Goal: Communication & Community: Connect with others

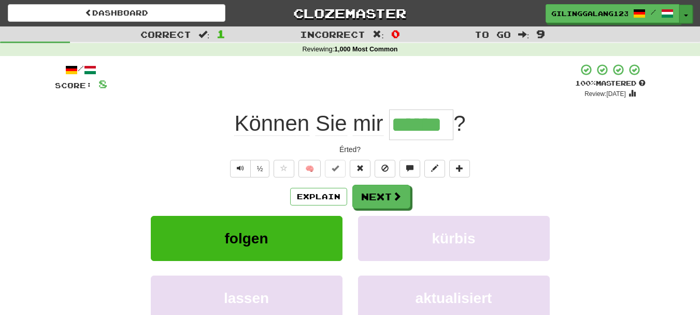
click at [685, 15] on span "button" at bounding box center [686, 16] width 4 height 2
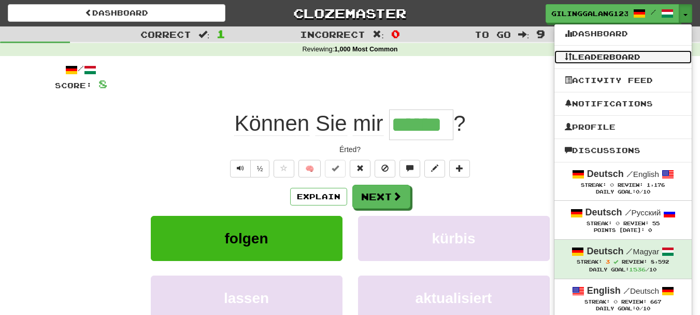
click at [592, 58] on link "Leaderboard" at bounding box center [622, 56] width 137 height 13
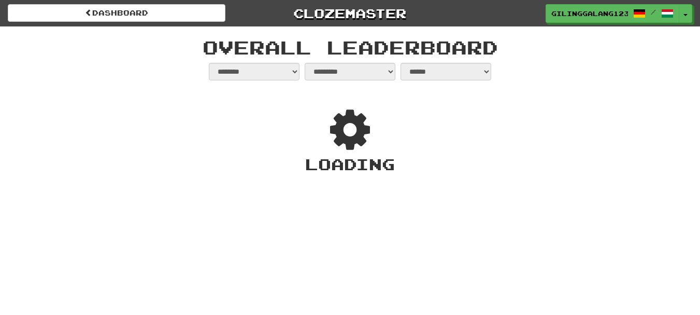
select select "**********"
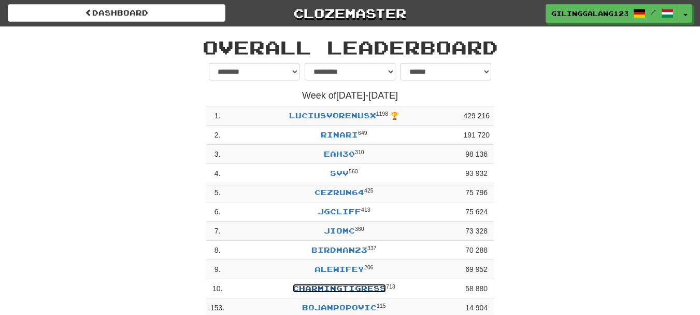
click at [332, 287] on link "CharmingTigress" at bounding box center [339, 287] width 93 height 9
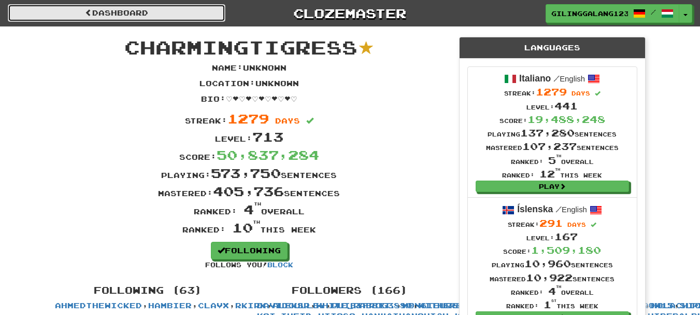
click at [196, 11] on link "Dashboard" at bounding box center [117, 13] width 218 height 18
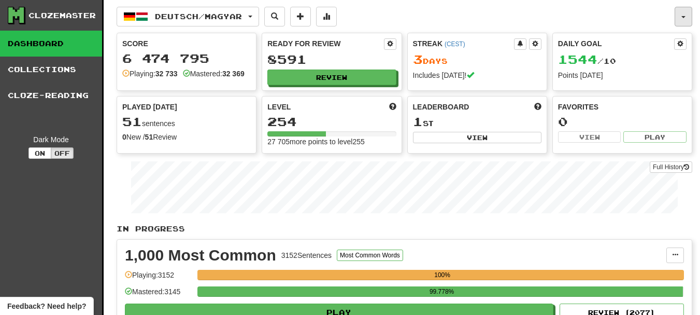
click at [688, 16] on button "button" at bounding box center [684, 17] width 18 height 20
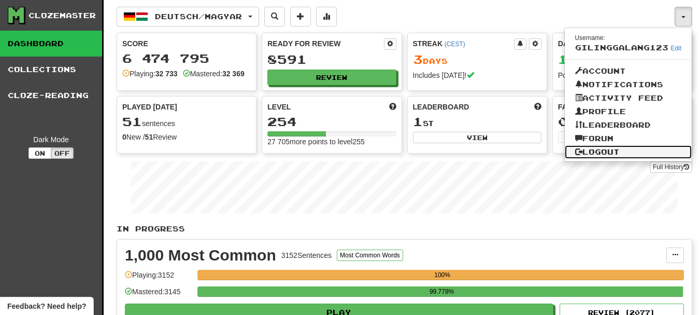
click at [638, 153] on link "Logout" at bounding box center [628, 151] width 127 height 13
